Goal: Task Accomplishment & Management: Manage account settings

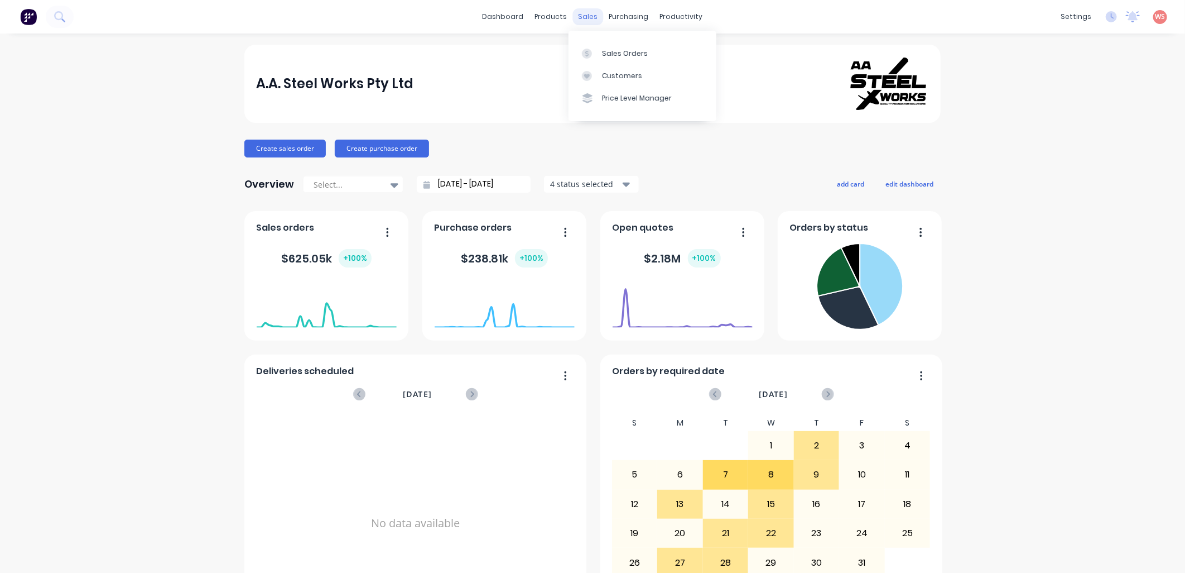
drag, startPoint x: 0, startPoint y: 0, endPoint x: 588, endPoint y: 15, distance: 587.9
click at [588, 15] on div "sales" at bounding box center [588, 16] width 31 height 17
click at [609, 49] on div "Sales Orders" at bounding box center [625, 54] width 46 height 10
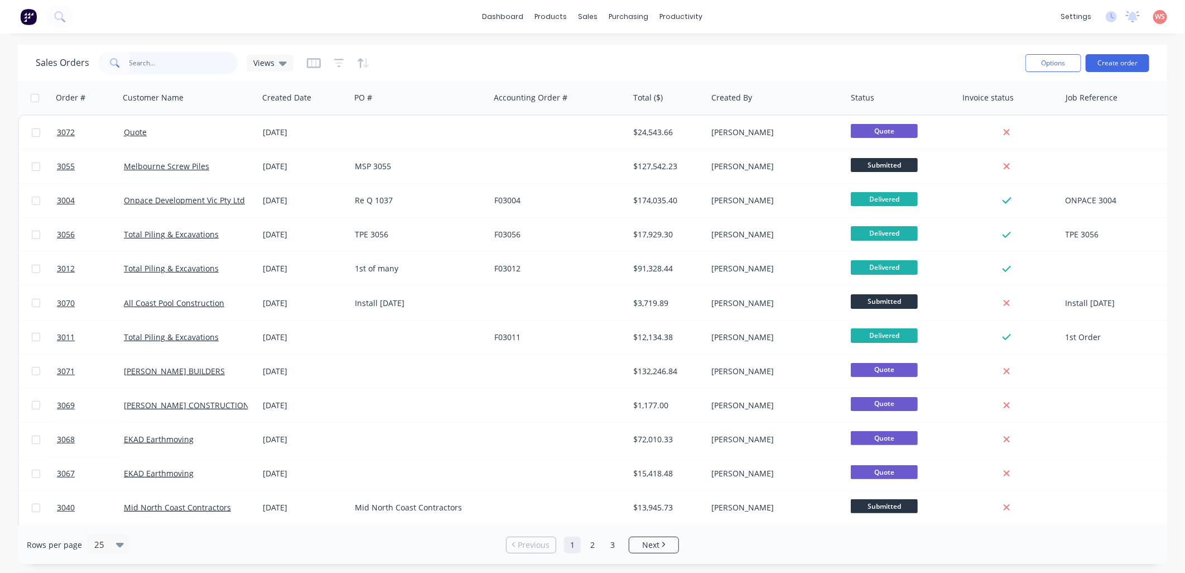
click at [173, 61] on input "text" at bounding box center [183, 63] width 109 height 22
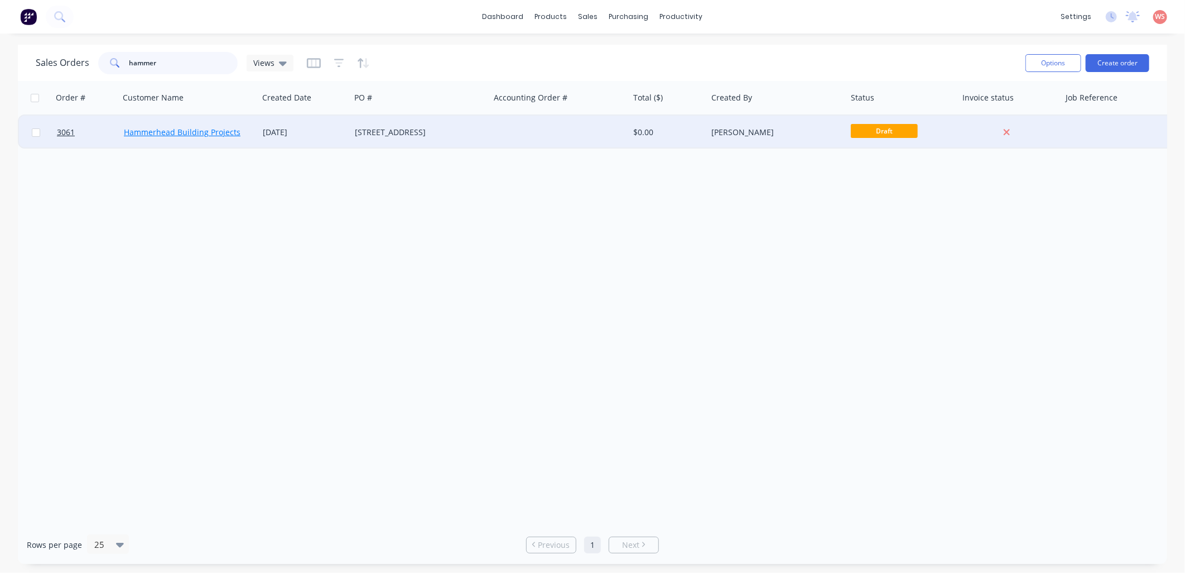
type input "hammer"
click at [212, 129] on link "Hammerhead Building Projects" at bounding box center [182, 132] width 117 height 11
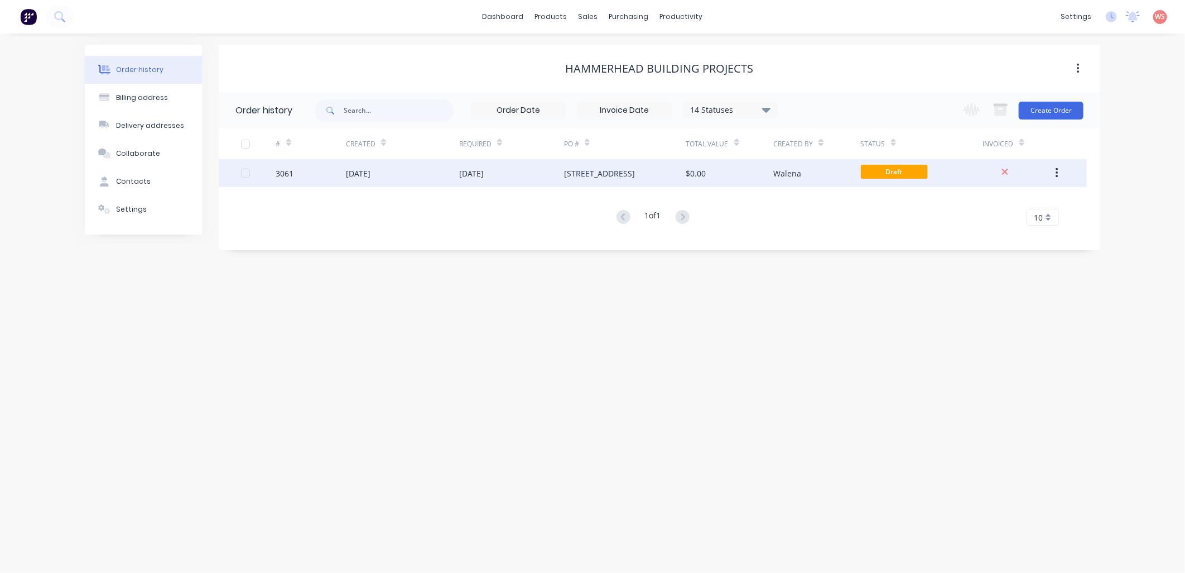
click at [509, 171] on div "[DATE]" at bounding box center [511, 173] width 105 height 28
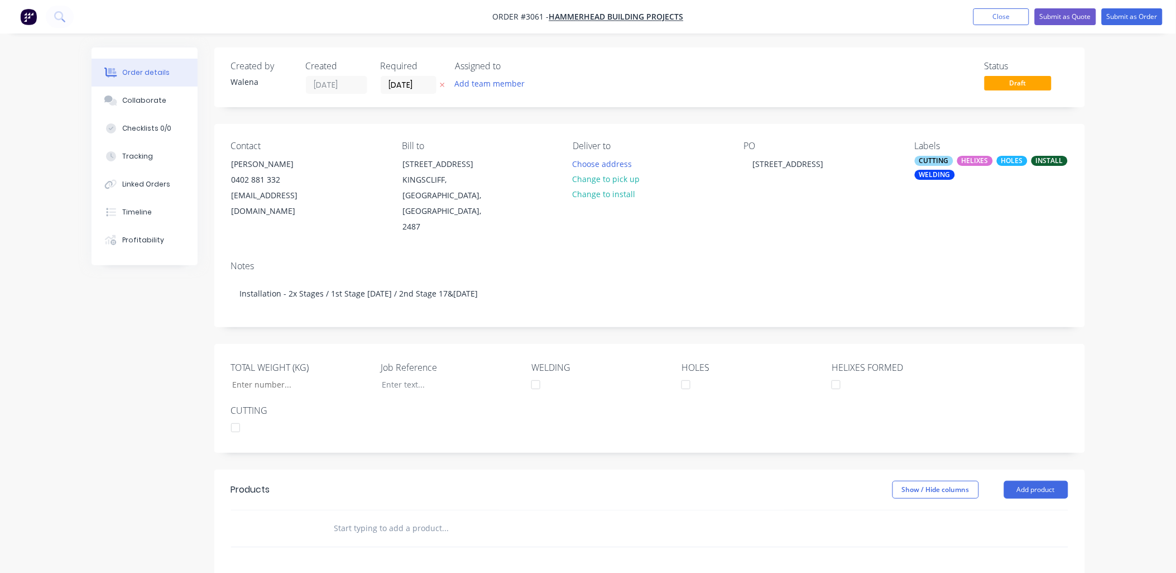
click at [945, 177] on div "WELDING" at bounding box center [935, 175] width 40 height 10
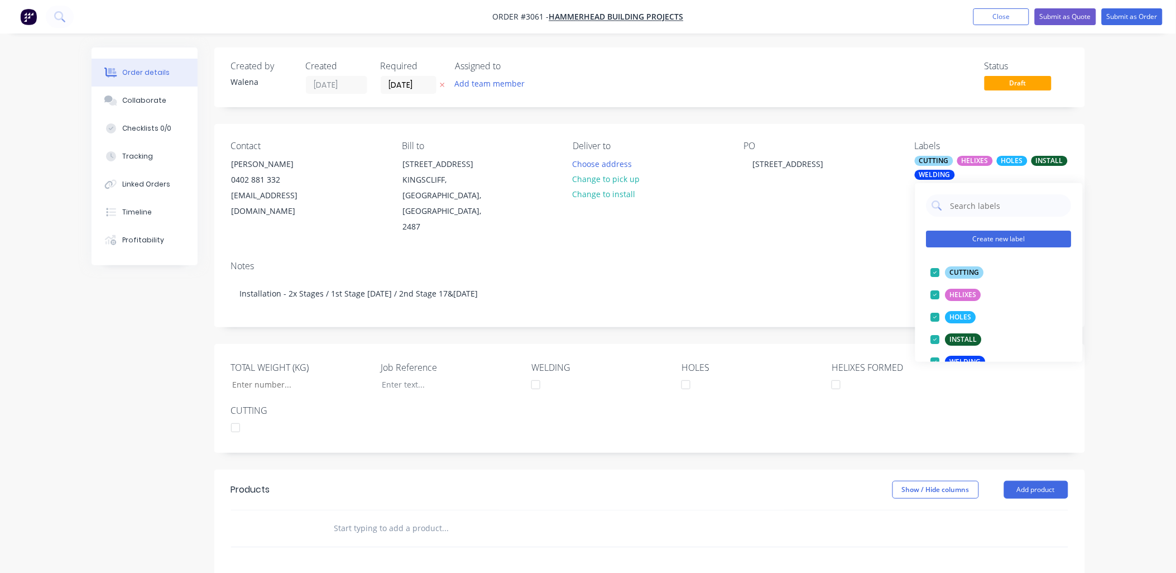
click at [981, 236] on button "Create new label" at bounding box center [998, 238] width 145 height 17
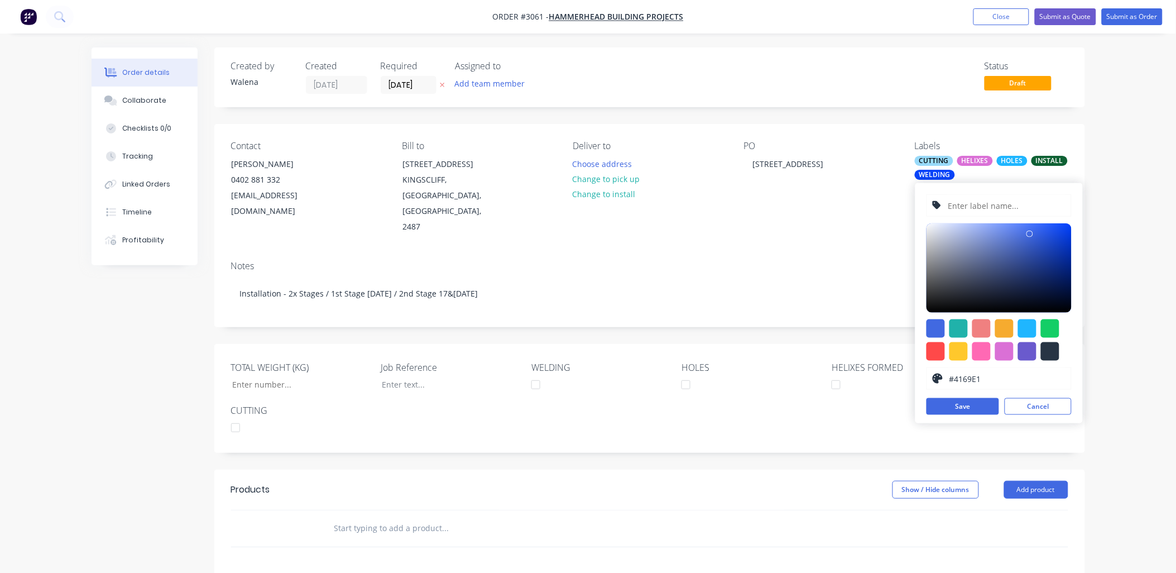
click at [971, 200] on input "text" at bounding box center [1006, 205] width 119 height 21
type input "ON HOLD"
click at [934, 329] on div at bounding box center [935, 328] width 18 height 18
click at [1031, 350] on div at bounding box center [1027, 351] width 18 height 18
type input "#6A5ACD"
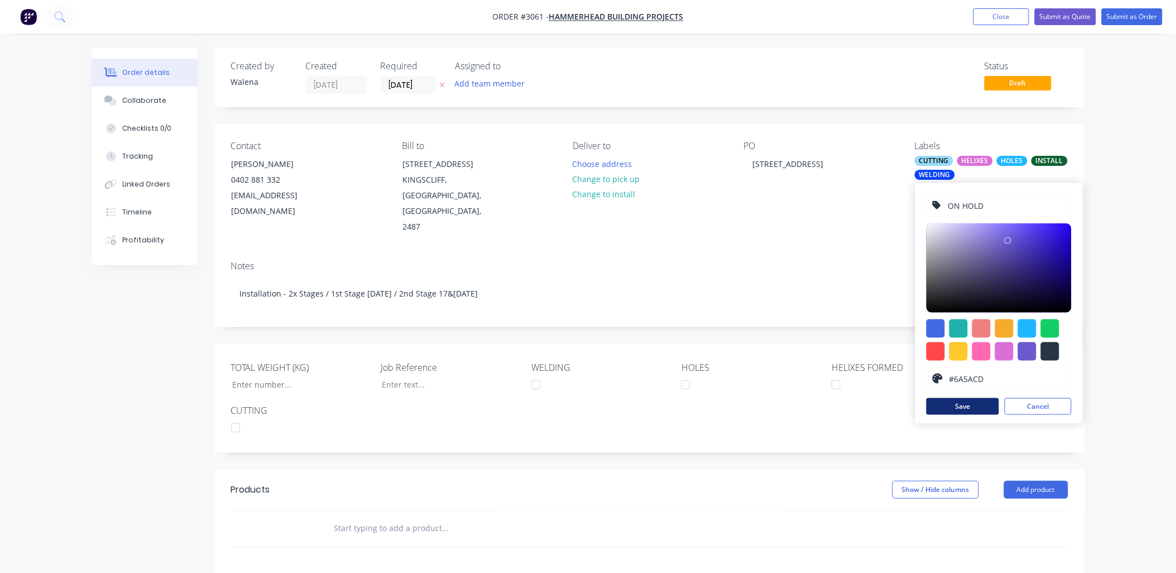
click at [963, 405] on button "Save" at bounding box center [962, 406] width 73 height 17
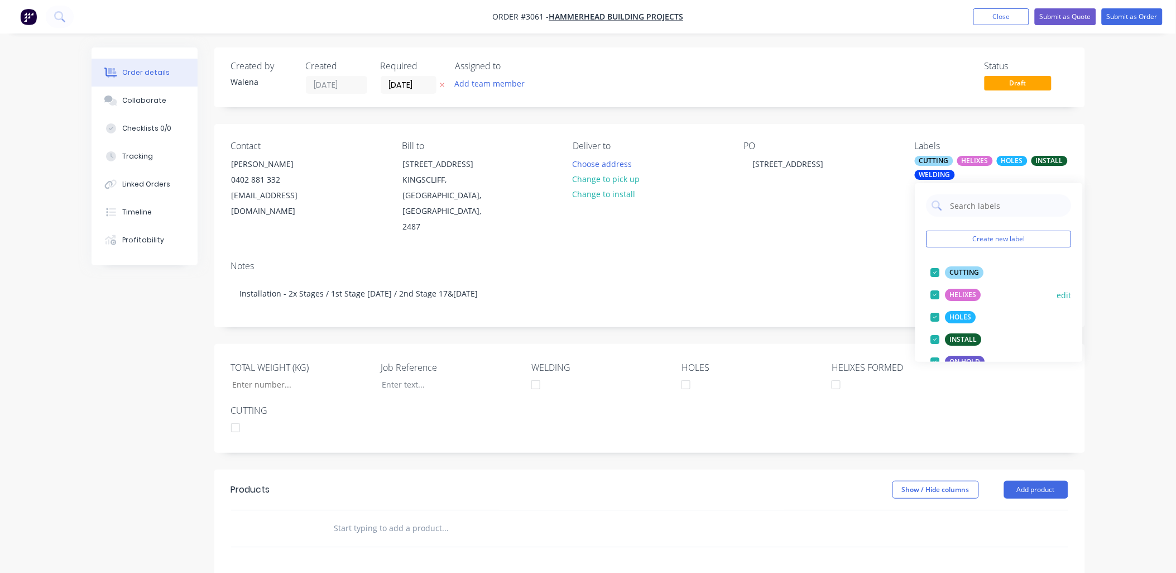
click at [936, 272] on div at bounding box center [935, 272] width 22 height 22
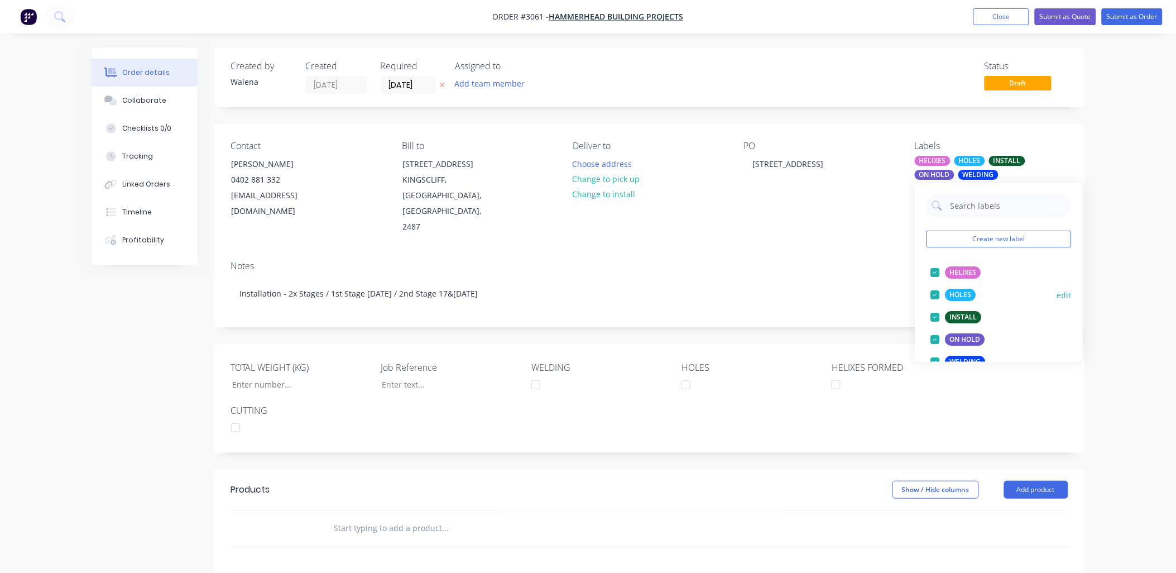
click at [935, 293] on div at bounding box center [935, 295] width 22 height 22
click at [936, 295] on div at bounding box center [935, 295] width 22 height 22
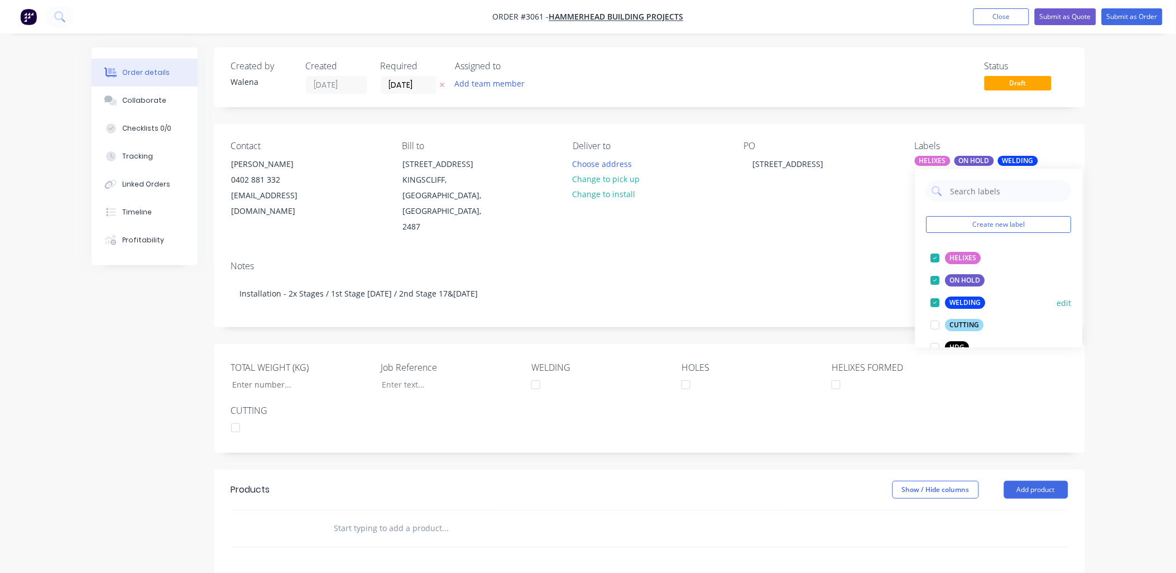
click at [933, 297] on div at bounding box center [935, 302] width 22 height 22
click at [931, 257] on div at bounding box center [935, 258] width 22 height 22
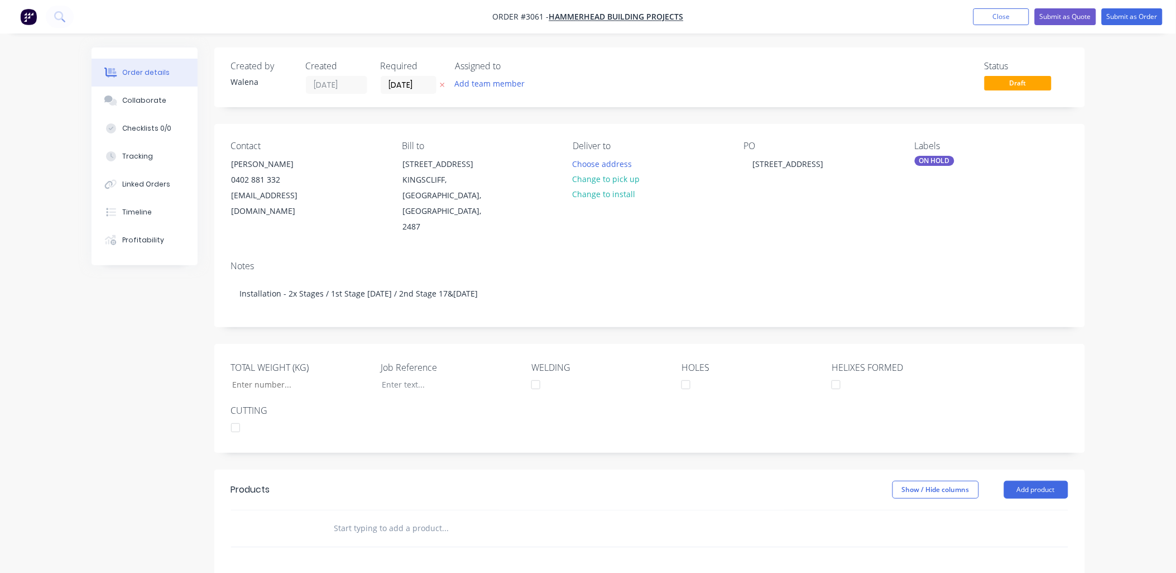
click at [810, 252] on div "Notes Installation - 2x Stages / 1st Stage [DATE] / 2nd Stage 17&[DATE]" at bounding box center [649, 289] width 871 height 75
click at [996, 13] on button "Close" at bounding box center [1001, 16] width 56 height 17
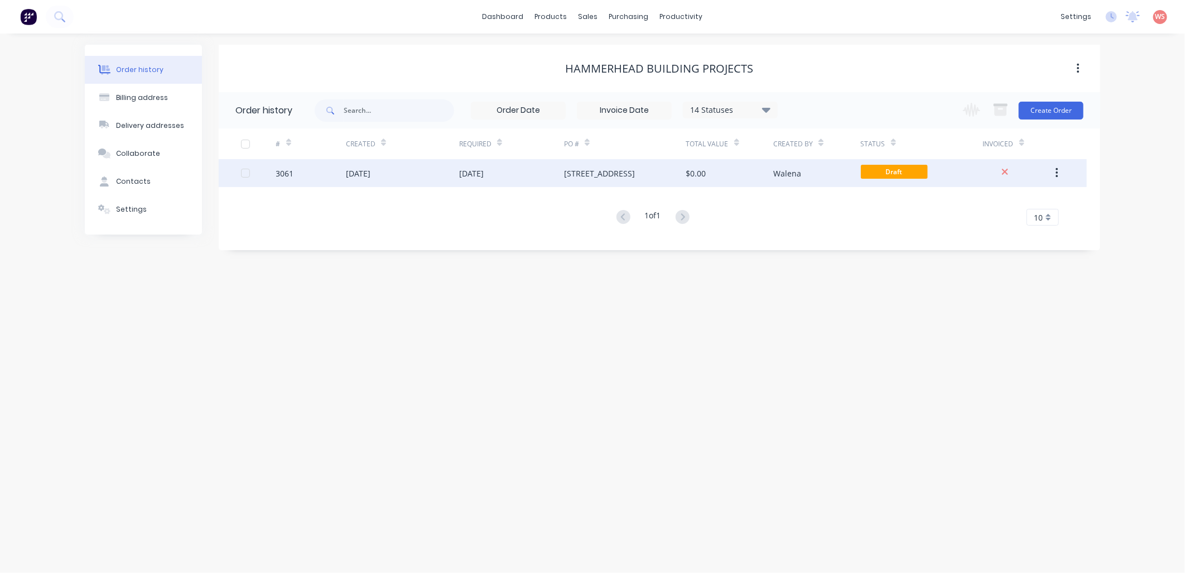
click at [865, 174] on span "Draft" at bounding box center [894, 172] width 67 height 14
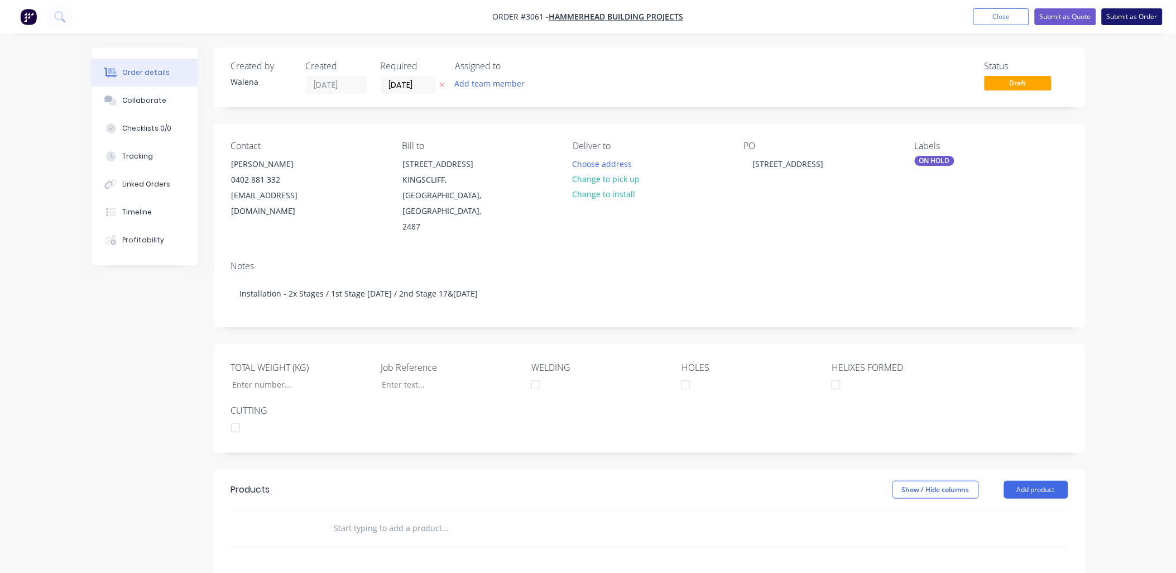
click at [1131, 21] on button "Submit as Order" at bounding box center [1132, 16] width 61 height 17
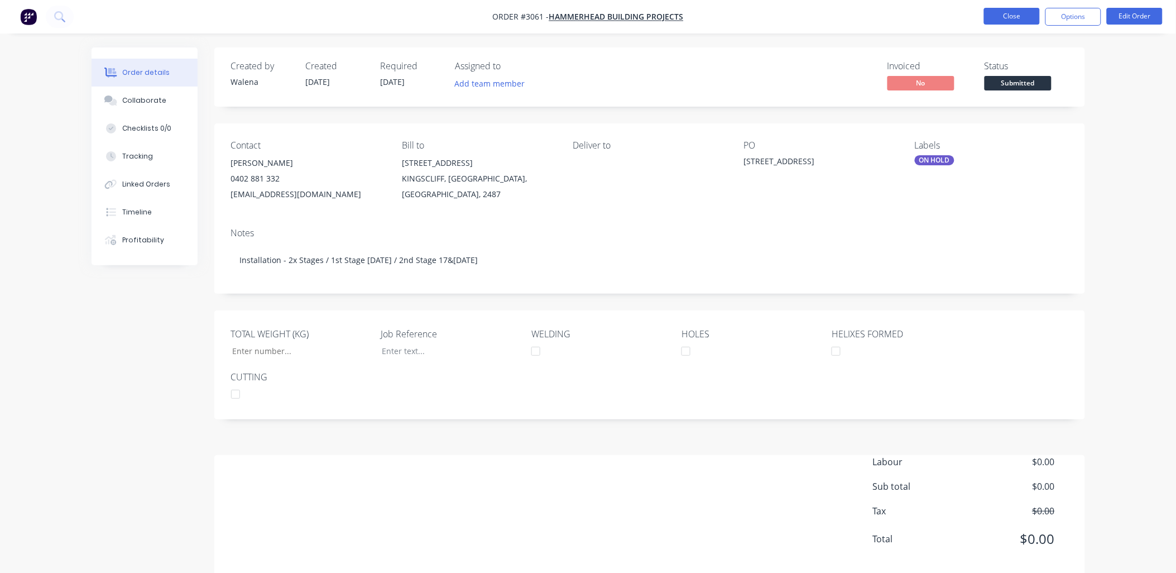
click at [1012, 19] on button "Close" at bounding box center [1012, 16] width 56 height 17
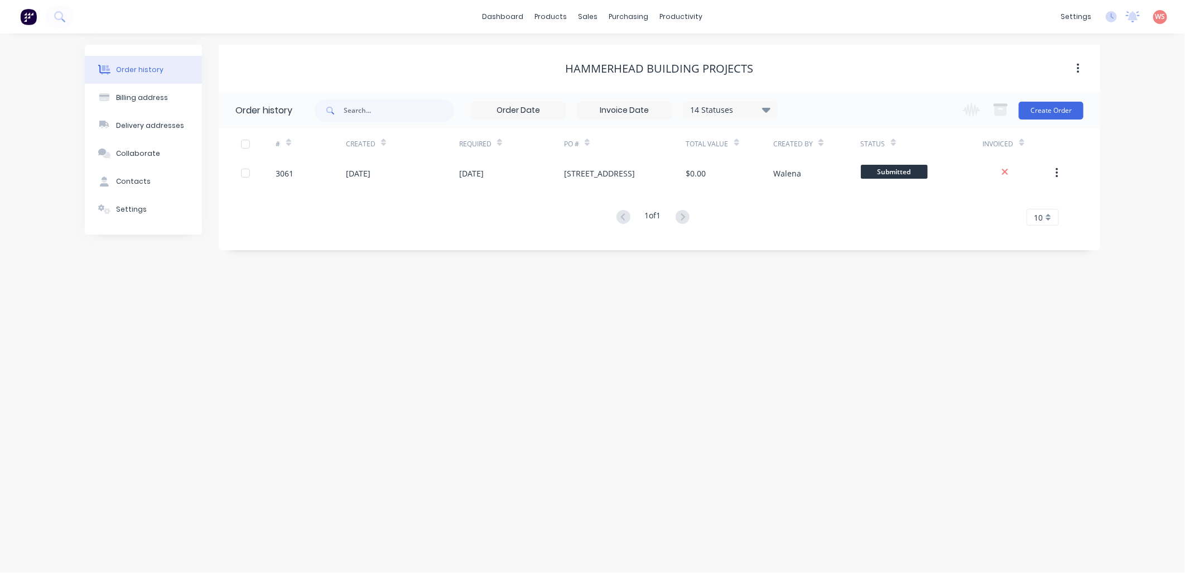
click at [127, 73] on div "Order history" at bounding box center [139, 70] width 47 height 10
click at [622, 51] on div "Sales Orders" at bounding box center [630, 54] width 46 height 10
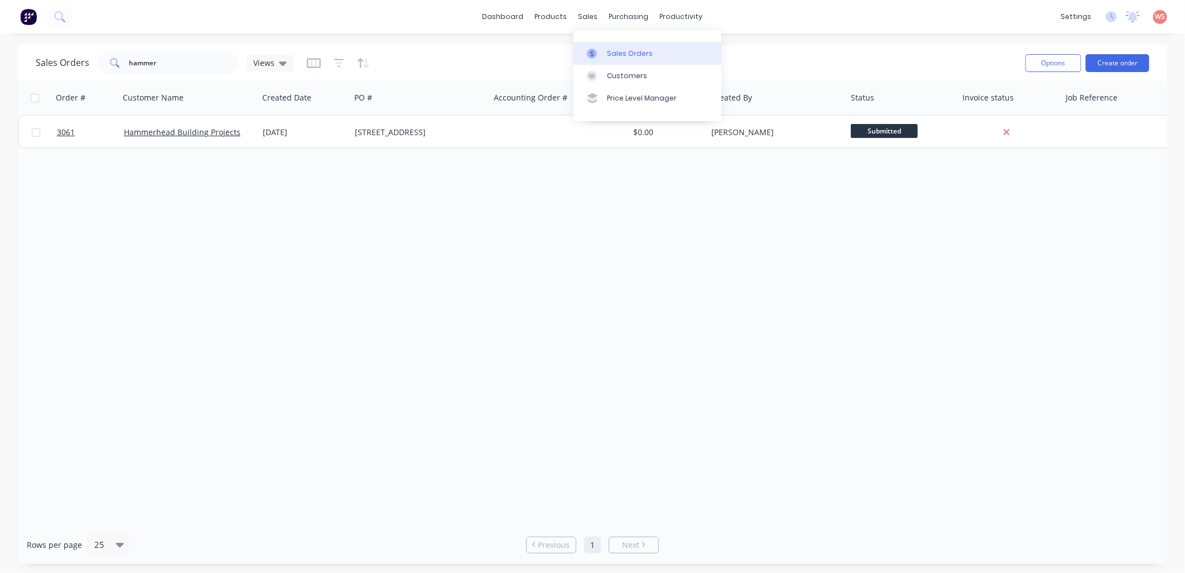
click at [629, 52] on div "Sales Orders" at bounding box center [630, 54] width 46 height 10
drag, startPoint x: 179, startPoint y: 65, endPoint x: -3, endPoint y: 68, distance: 181.4
click at [0, 68] on html "dashboard products sales purchasing productivity dashboard products Product Cat…" at bounding box center [592, 286] width 1185 height 573
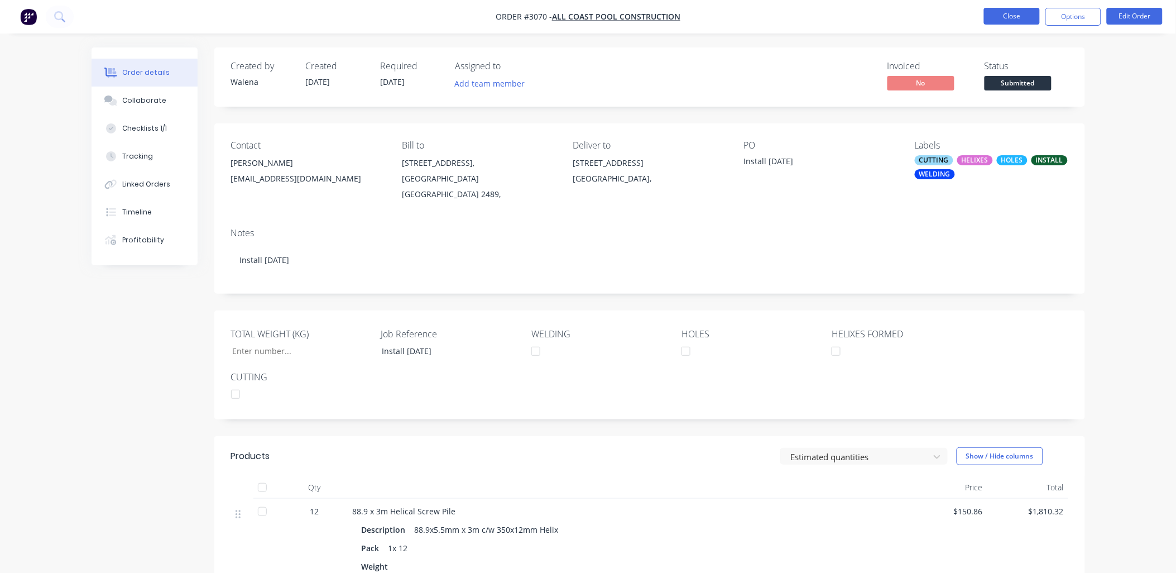
click at [989, 19] on button "Close" at bounding box center [1012, 16] width 56 height 17
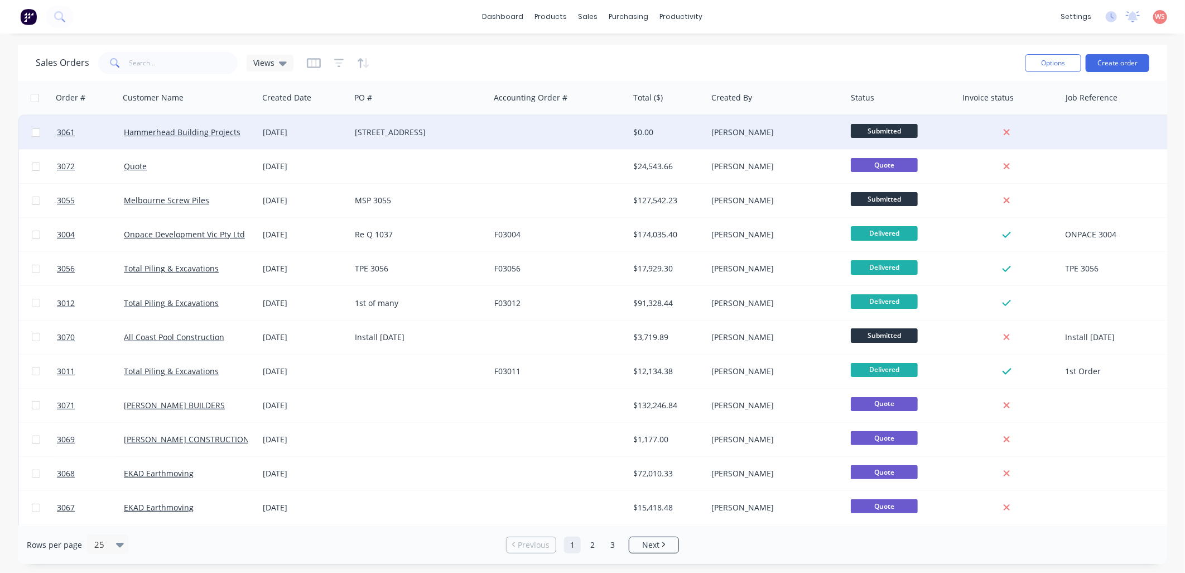
click at [215, 124] on div "Hammerhead Building Projects" at bounding box center [189, 132] width 140 height 33
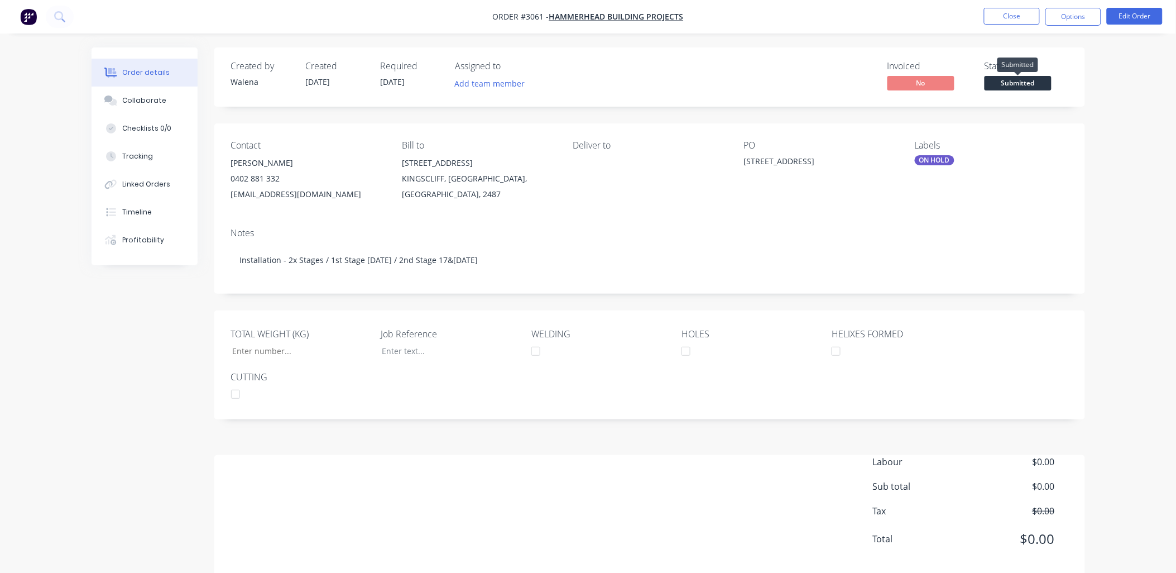
click at [1019, 85] on span "Submitted" at bounding box center [1017, 83] width 67 height 14
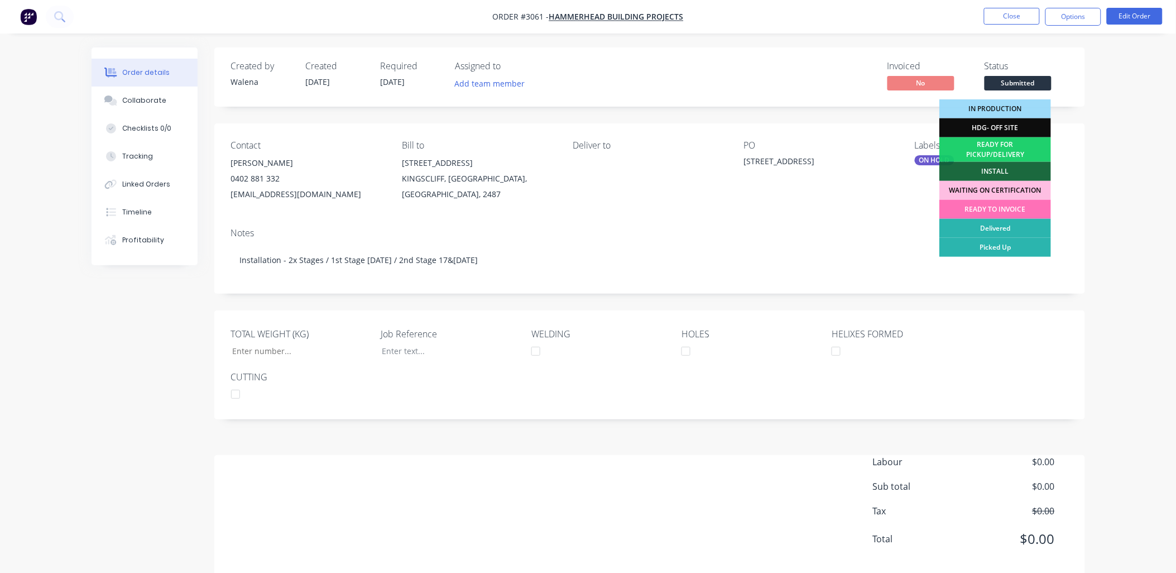
click at [1020, 192] on div "WAITING ON CERTIFICATION" at bounding box center [995, 190] width 112 height 19
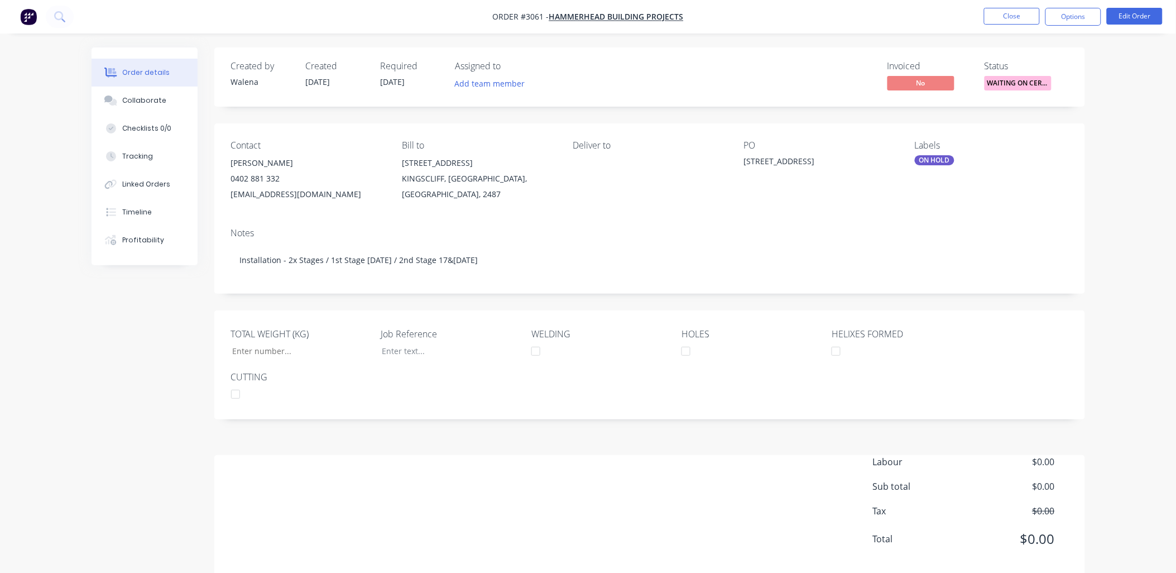
drag, startPoint x: 1025, startPoint y: 85, endPoint x: 905, endPoint y: 236, distance: 192.5
click at [905, 236] on div "Notes" at bounding box center [649, 233] width 837 height 11
click at [1017, 18] on button "Close" at bounding box center [1012, 16] width 56 height 17
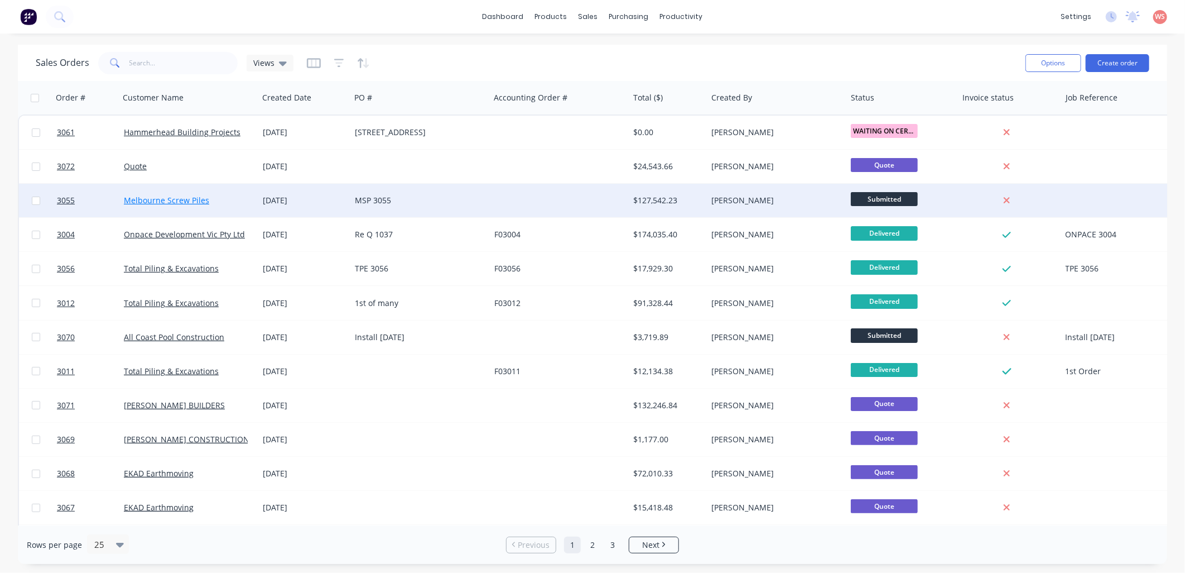
click at [169, 201] on link "Melbourne Screw Piles" at bounding box center [166, 200] width 85 height 11
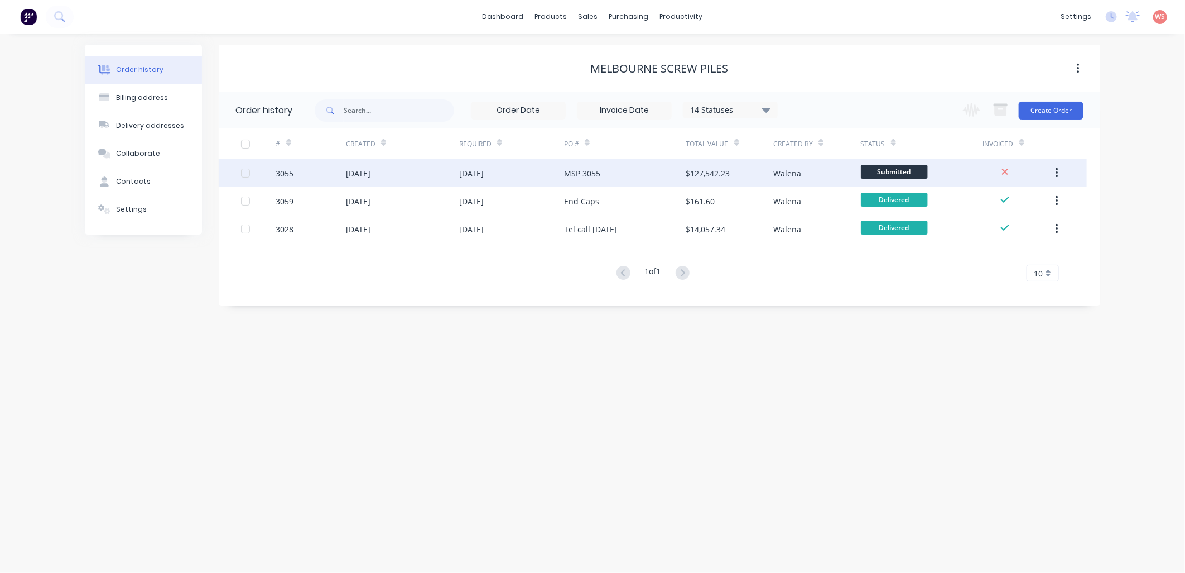
click at [371, 169] on div "[DATE]" at bounding box center [358, 173] width 25 height 12
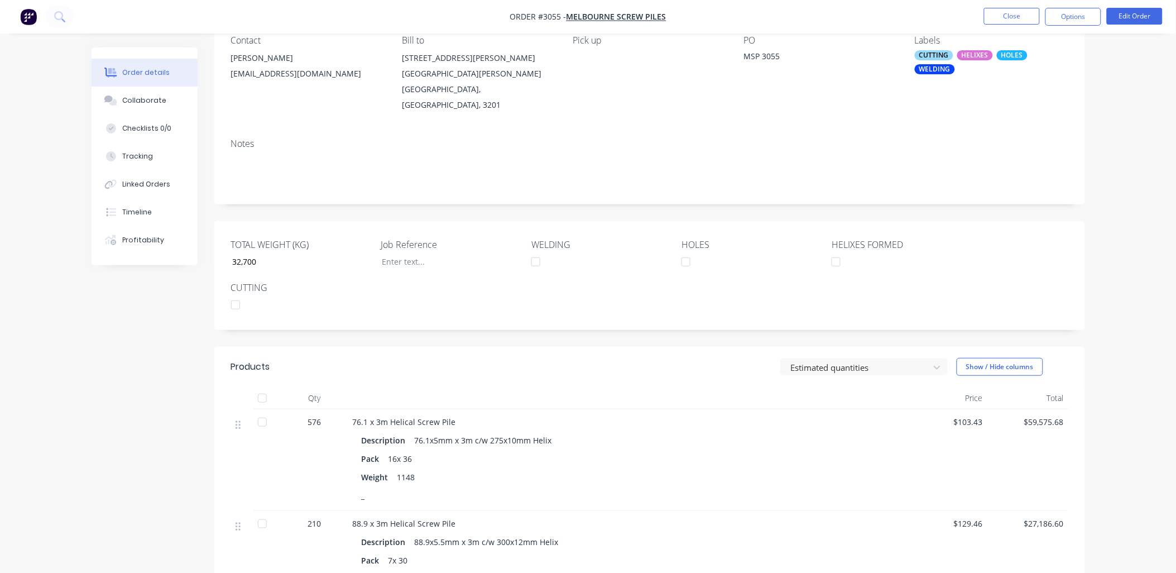
scroll to position [248, 0]
